Goal: Find specific page/section: Find specific page/section

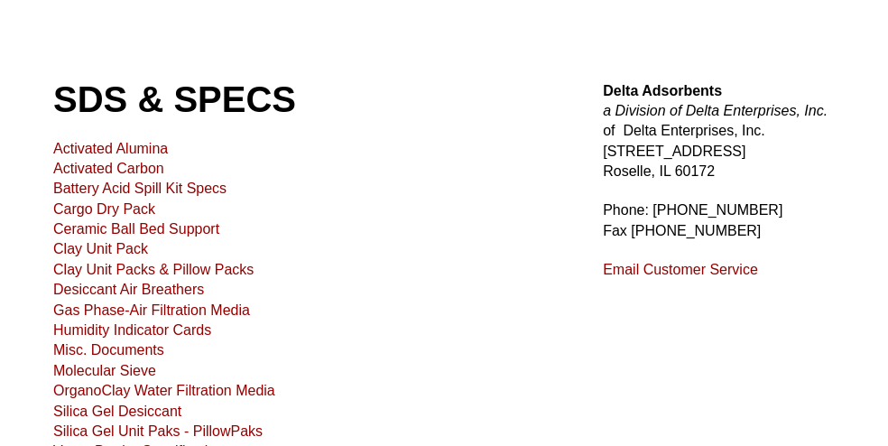
scroll to position [180, 0]
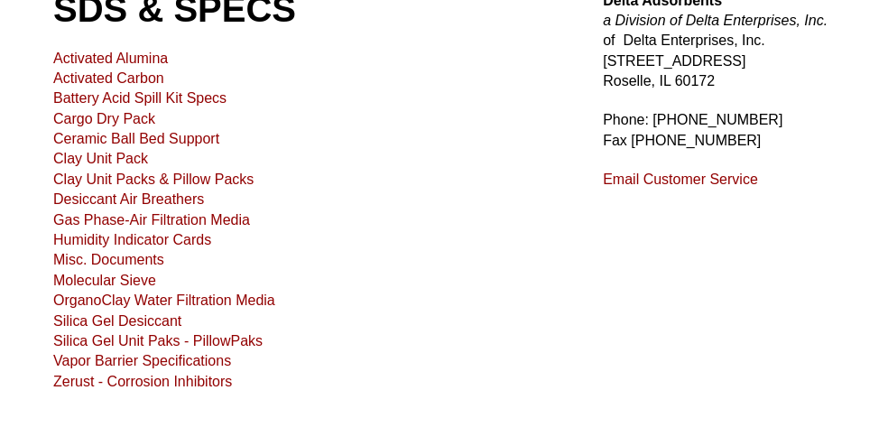
click at [106, 157] on link "Clay Unit Pack" at bounding box center [100, 158] width 95 height 15
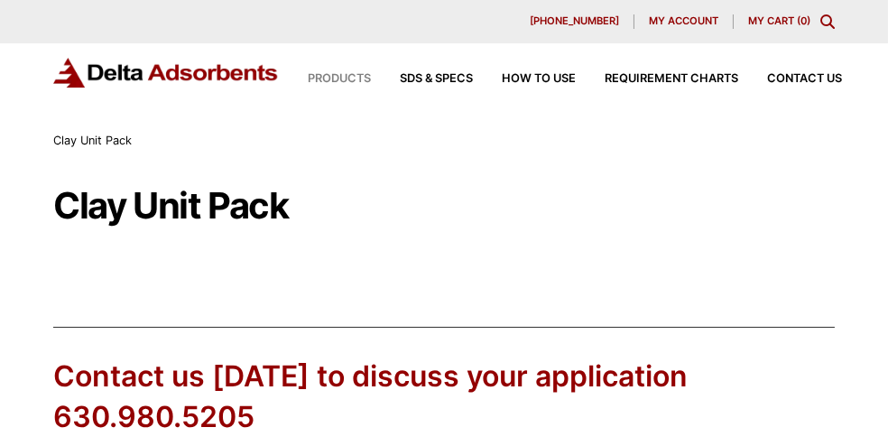
click at [343, 73] on span "Products" at bounding box center [339, 79] width 63 height 12
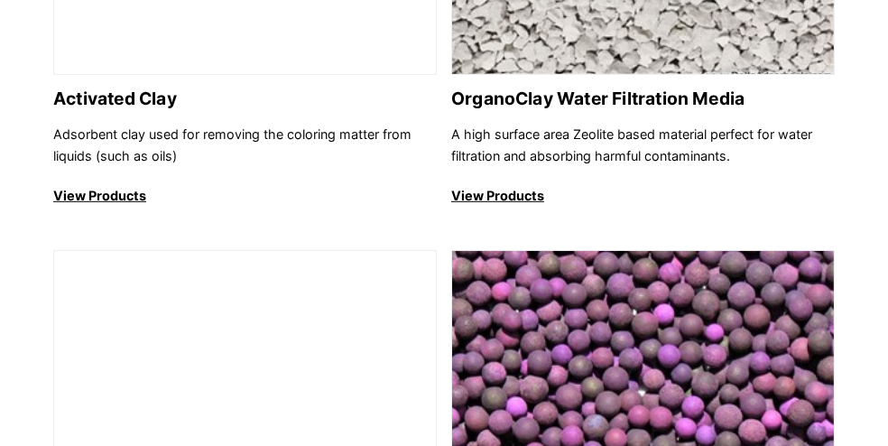
scroll to position [1263, 0]
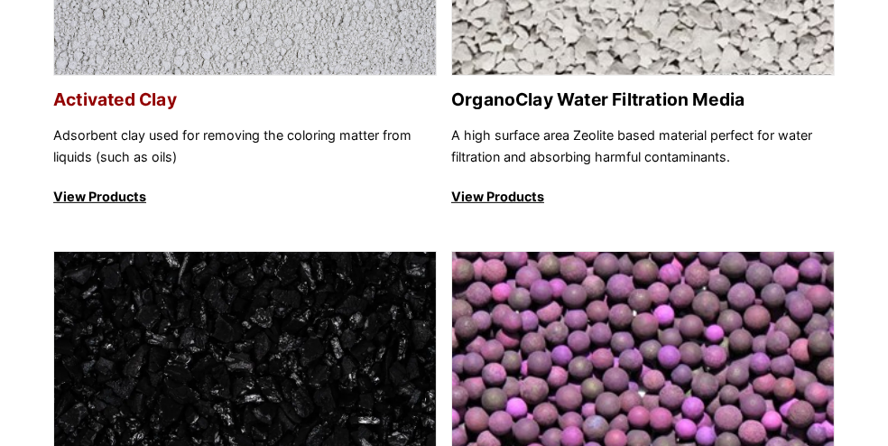
click at [122, 193] on p "View Products" at bounding box center [245, 197] width 384 height 22
